Goal: Task Accomplishment & Management: Manage account settings

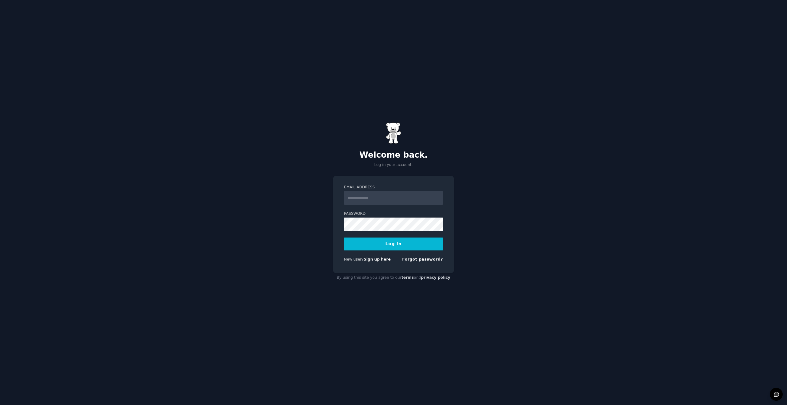
type input "**********"
click at [433, 245] on button "Log In" at bounding box center [393, 244] width 99 height 13
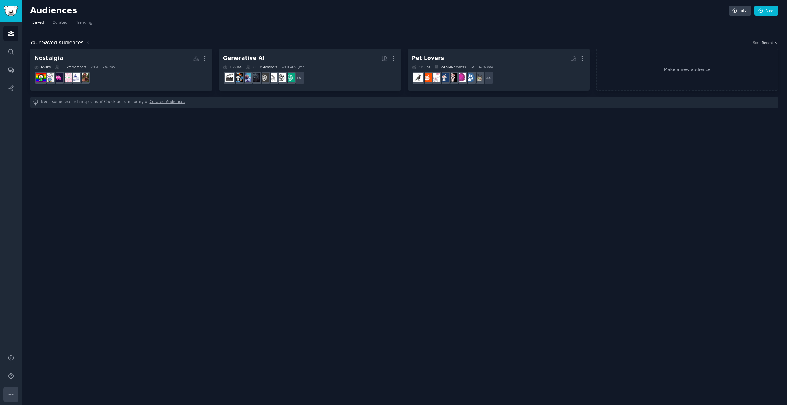
click at [10, 397] on icon "Sidebar" at bounding box center [11, 394] width 6 height 6
click at [13, 376] on icon "Sidebar" at bounding box center [11, 376] width 6 height 6
